Goal: Complete application form

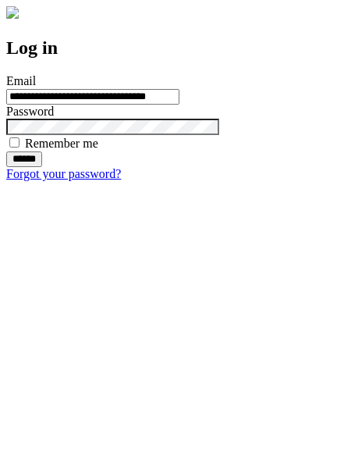
type input "**********"
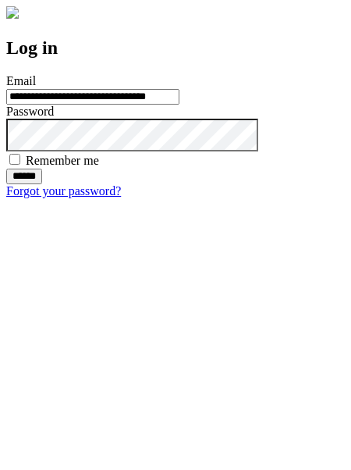
click at [42, 184] on input "******" at bounding box center [24, 177] width 36 height 16
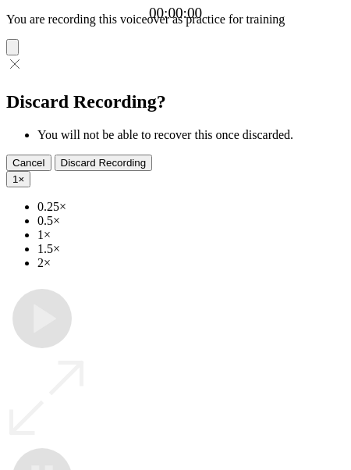
type input "**********"
